Goal: Information Seeking & Learning: Learn about a topic

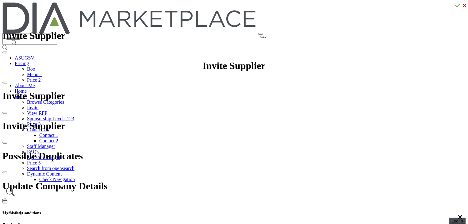
drag, startPoint x: 118, startPoint y: 113, endPoint x: 172, endPoint y: 112, distance: 54.3
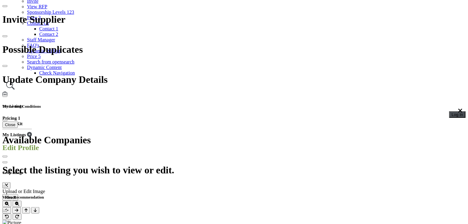
scroll to position [92, 0]
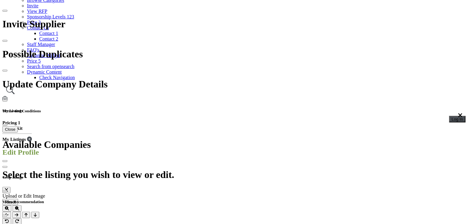
scroll to position [61, 0]
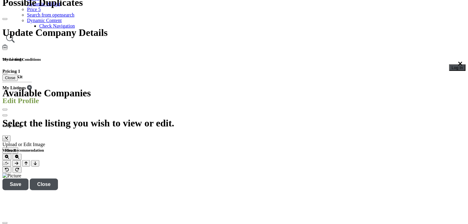
scroll to position [123, 0]
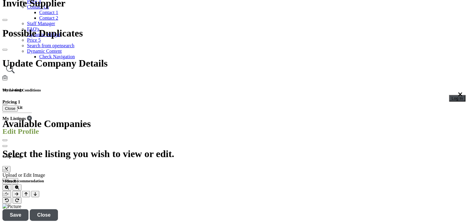
drag, startPoint x: 215, startPoint y: 117, endPoint x: 245, endPoint y: 119, distance: 30.7
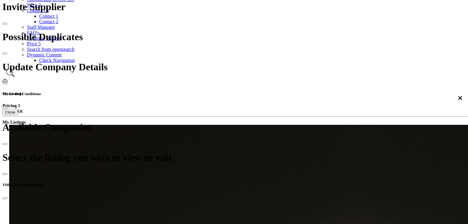
scroll to position [215, 0]
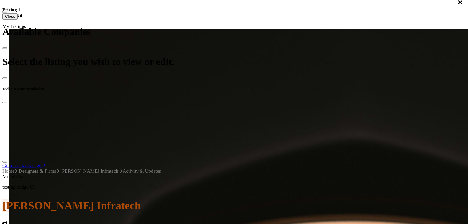
drag, startPoint x: 194, startPoint y: 51, endPoint x: 249, endPoint y: 52, distance: 55.5
drag, startPoint x: 195, startPoint y: 44, endPoint x: 220, endPoint y: 46, distance: 24.6
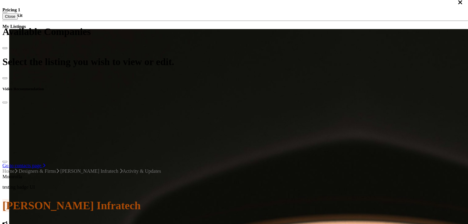
drag, startPoint x: 195, startPoint y: 52, endPoint x: 235, endPoint y: 55, distance: 39.3
drag, startPoint x: 197, startPoint y: 44, endPoint x: 248, endPoint y: 54, distance: 52.1
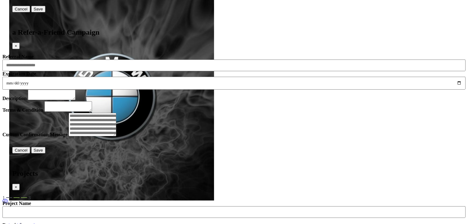
scroll to position [1270, 0]
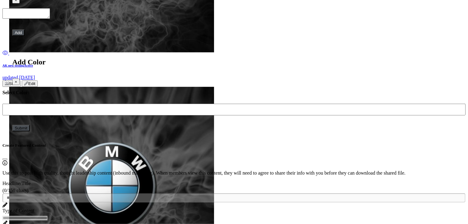
scroll to position [1638, 0]
